Goal: Information Seeking & Learning: Learn about a topic

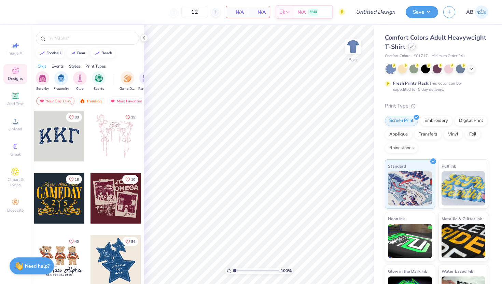
click at [413, 49] on div at bounding box center [412, 47] width 8 height 8
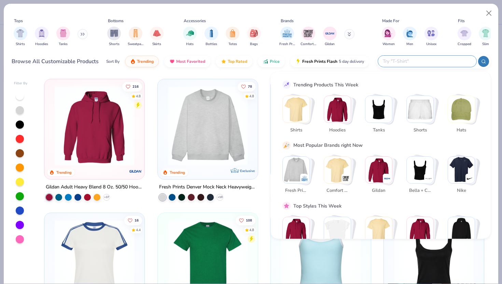
click at [427, 62] on input "text" at bounding box center [427, 61] width 90 height 8
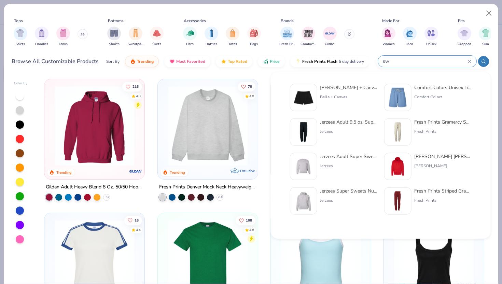
type input "s"
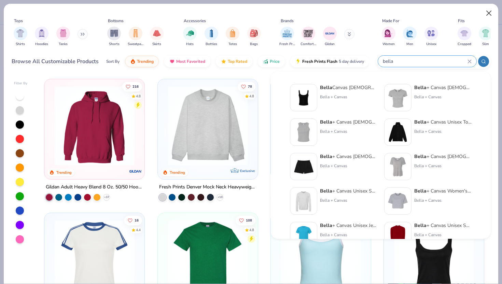
type input "bella"
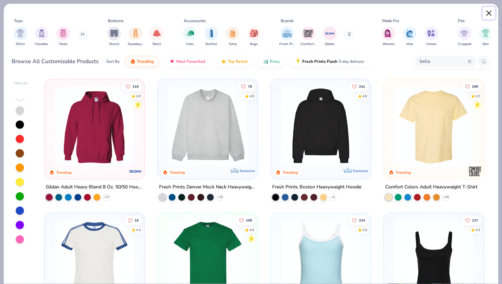
click at [488, 11] on button "Close" at bounding box center [489, 13] width 13 height 13
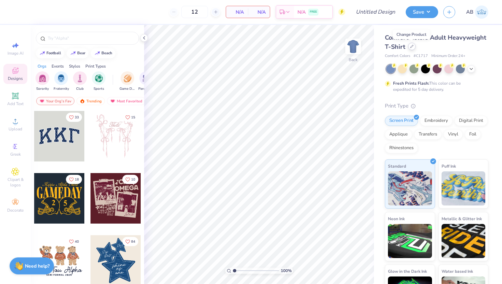
click at [414, 45] on div at bounding box center [412, 47] width 8 height 8
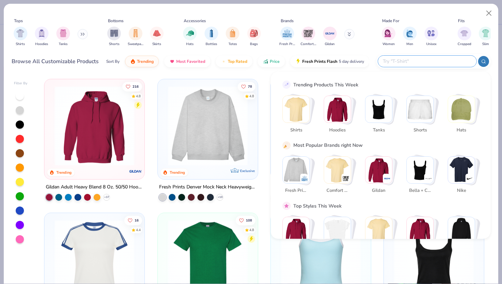
click at [431, 61] on input "text" at bounding box center [427, 61] width 90 height 8
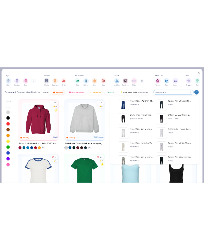
scroll to position [6, 0]
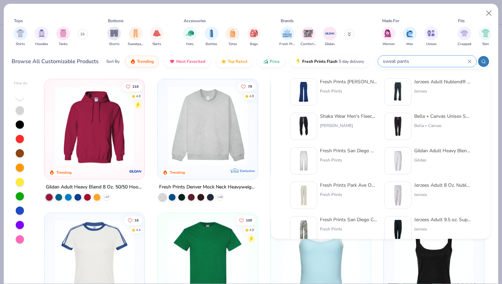
type input "sweat pants"
click at [360, 158] on div "Fresh Prints" at bounding box center [348, 160] width 57 height 6
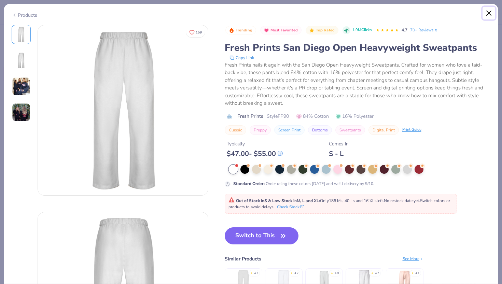
click at [491, 16] on button "Close" at bounding box center [489, 13] width 13 height 13
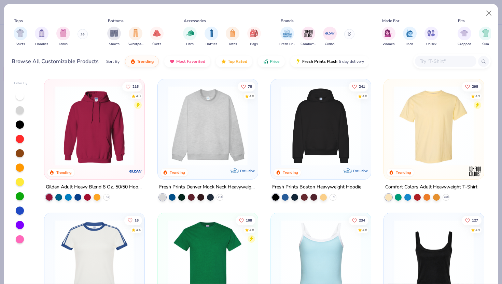
click at [438, 59] on input "text" at bounding box center [445, 61] width 53 height 8
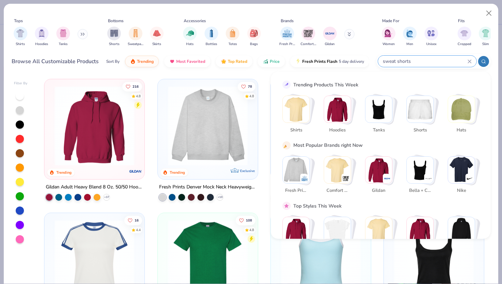
type input "sweat shorts"
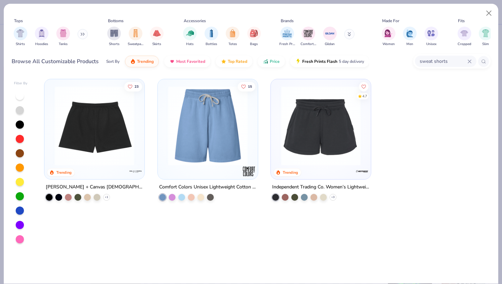
click at [134, 129] on img at bounding box center [94, 126] width 86 height 80
